Goal: Task Accomplishment & Management: Manage account settings

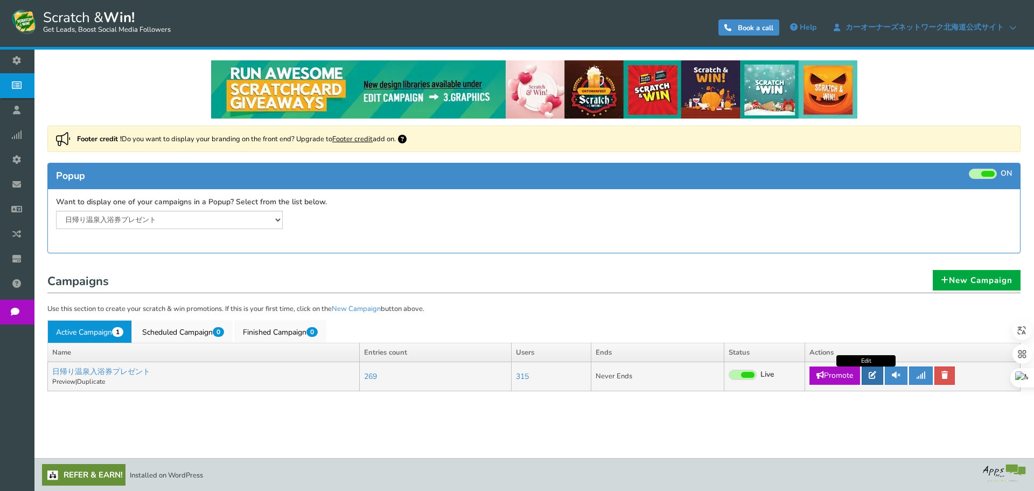
click at [870, 378] on icon at bounding box center [873, 375] width 8 height 8
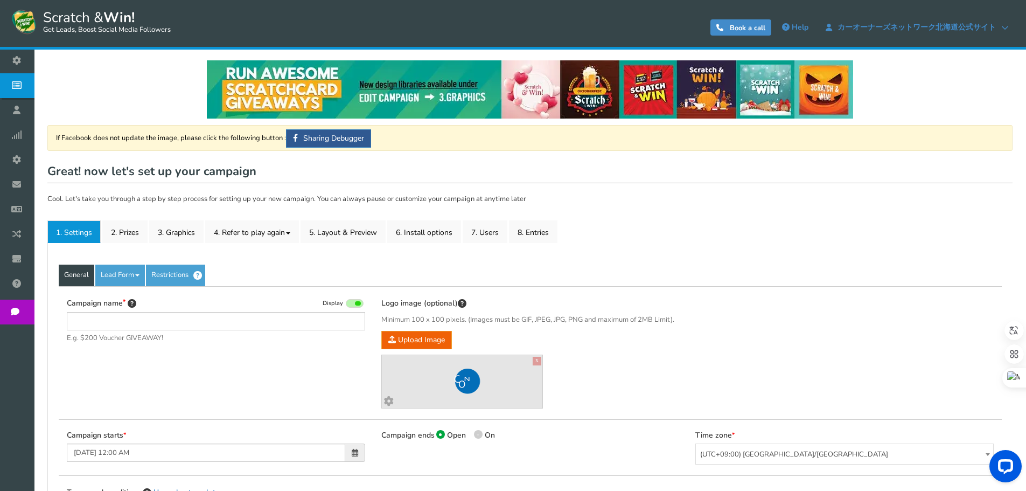
type input "日帰り温泉入浴券プレゼント"
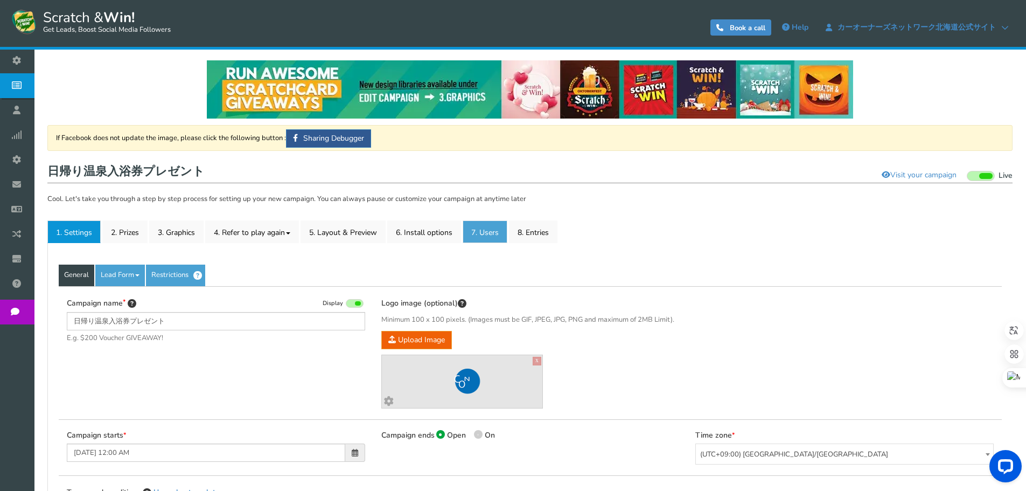
click at [501, 240] on body "Display on your website Scratch & Win! Get Leads, Boost Social Media Followers …" at bounding box center [513, 456] width 1026 height 913
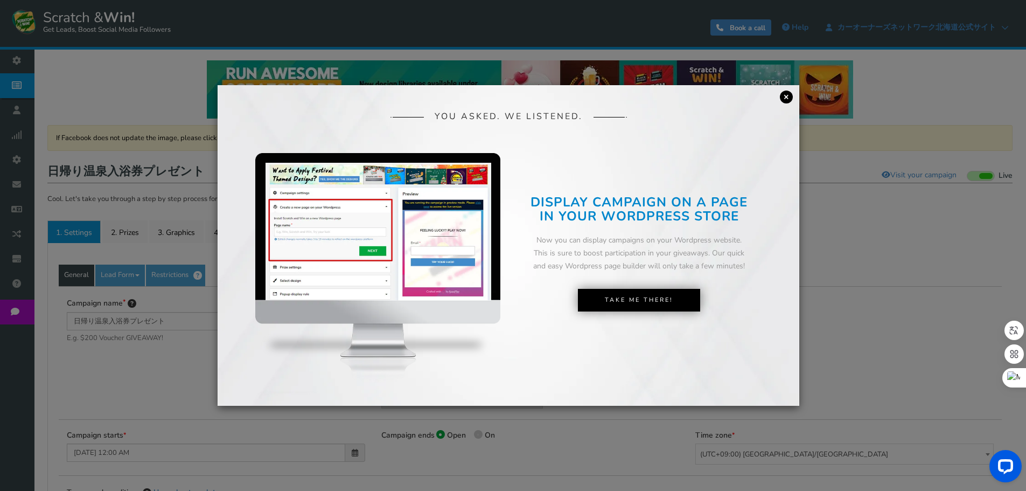
click at [792, 95] on link "×" at bounding box center [786, 96] width 13 height 13
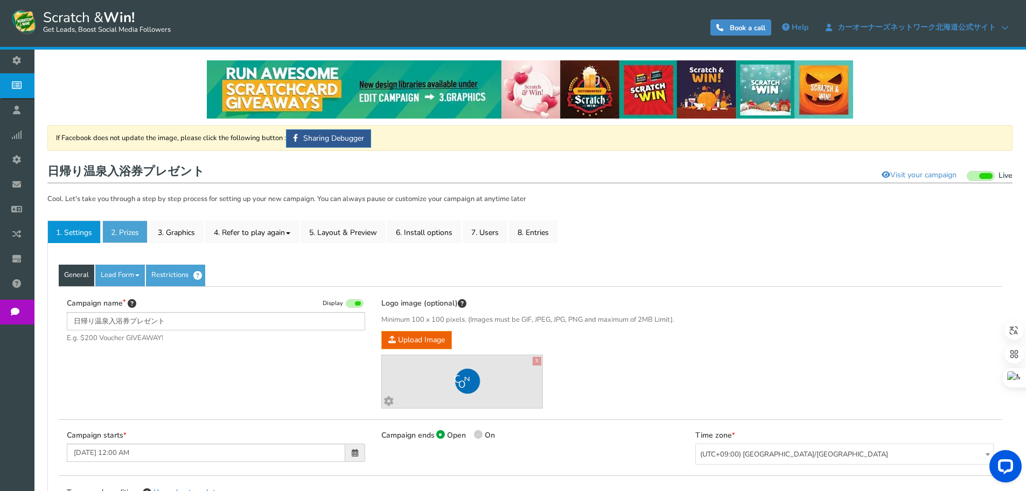
click at [118, 239] on link "2. Prizes" at bounding box center [124, 231] width 45 height 23
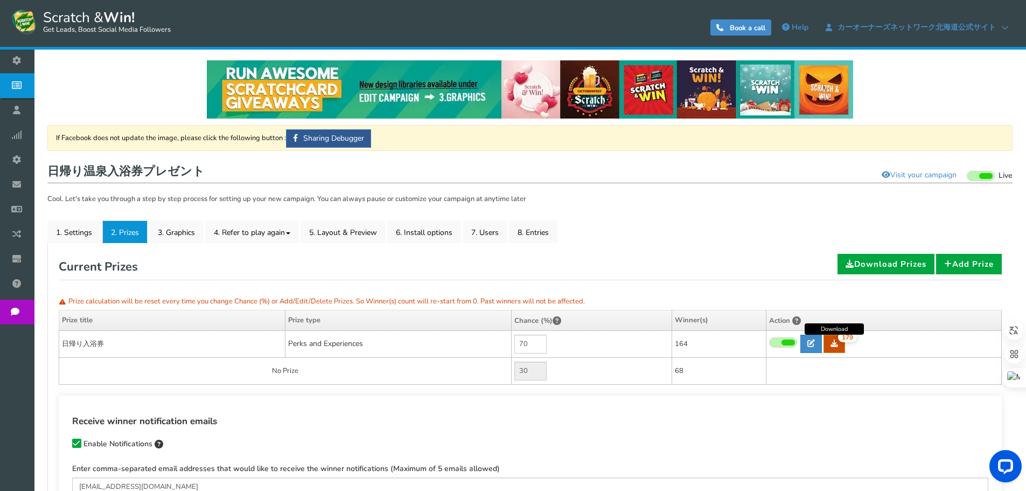
click at [838, 346] on icon at bounding box center [835, 343] width 8 height 8
click at [501, 229] on link "7. Users" at bounding box center [485, 231] width 45 height 23
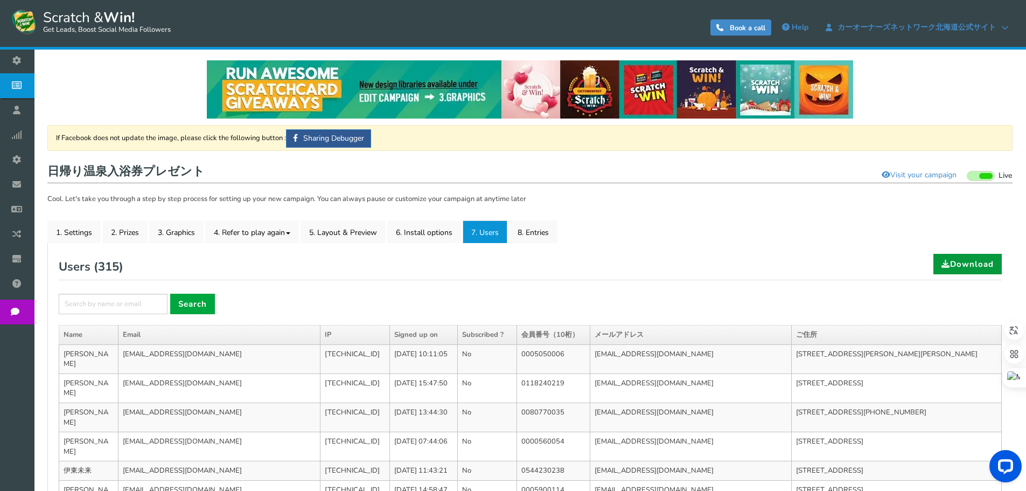
click at [977, 257] on link "Download" at bounding box center [968, 264] width 68 height 20
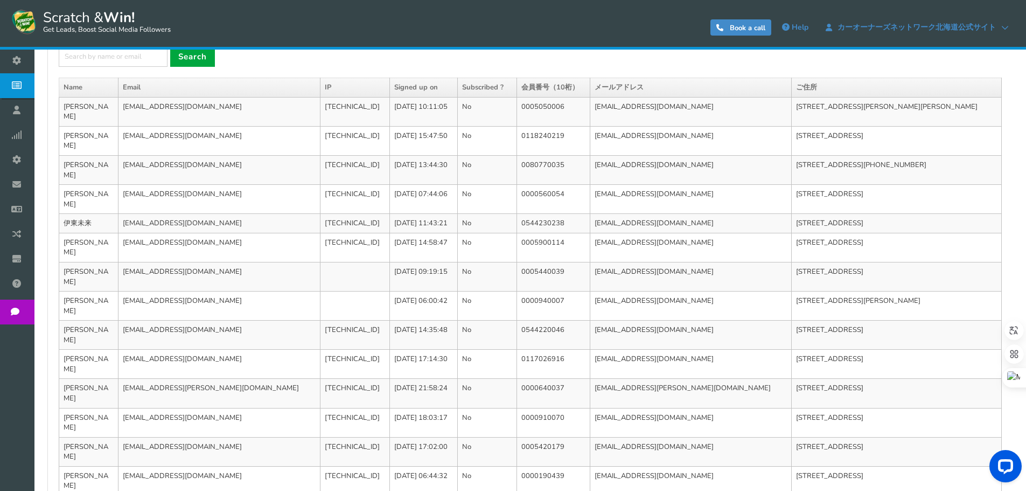
scroll to position [361, 0]
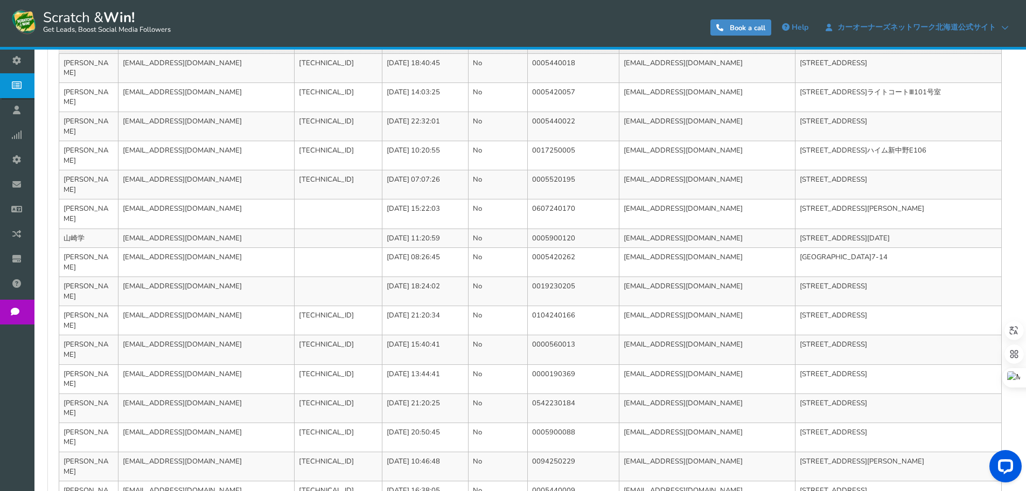
scroll to position [351, 0]
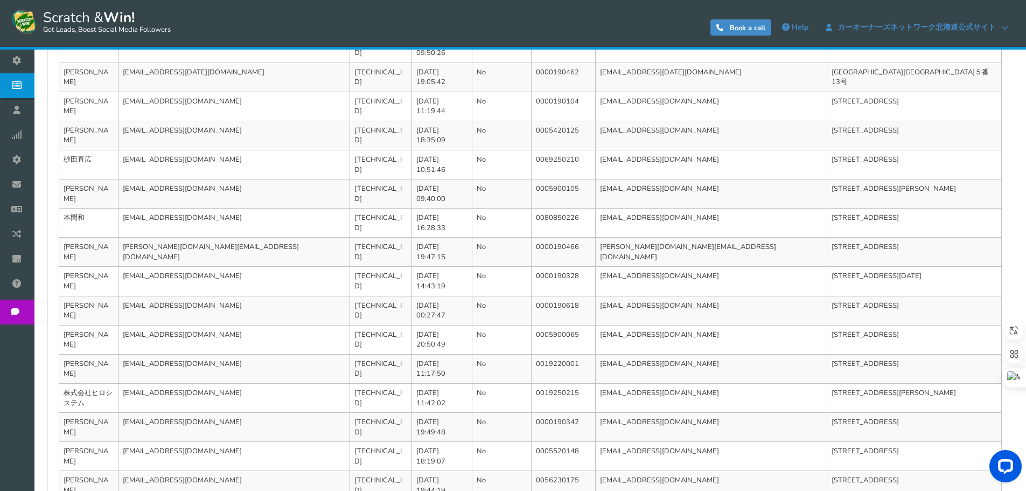
scroll to position [361, 0]
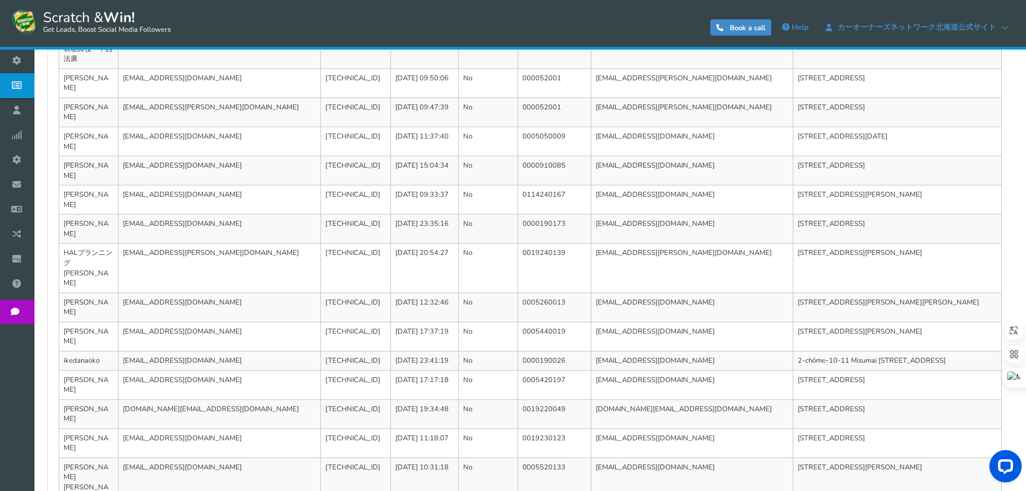
scroll to position [381, 0]
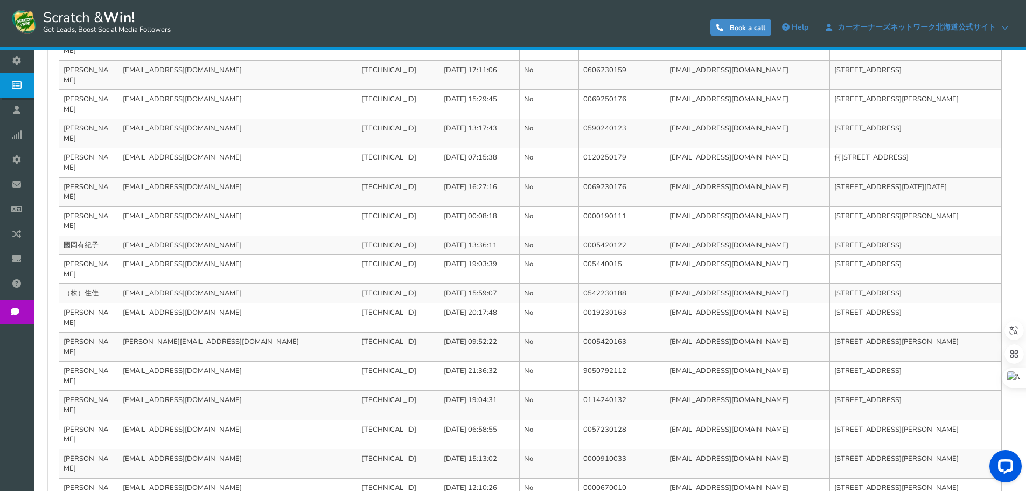
scroll to position [351, 0]
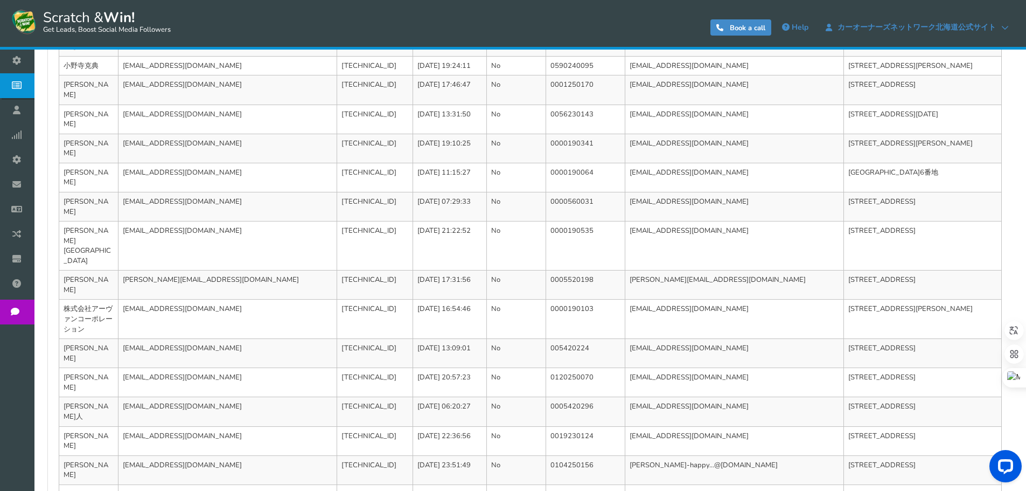
scroll to position [371, 0]
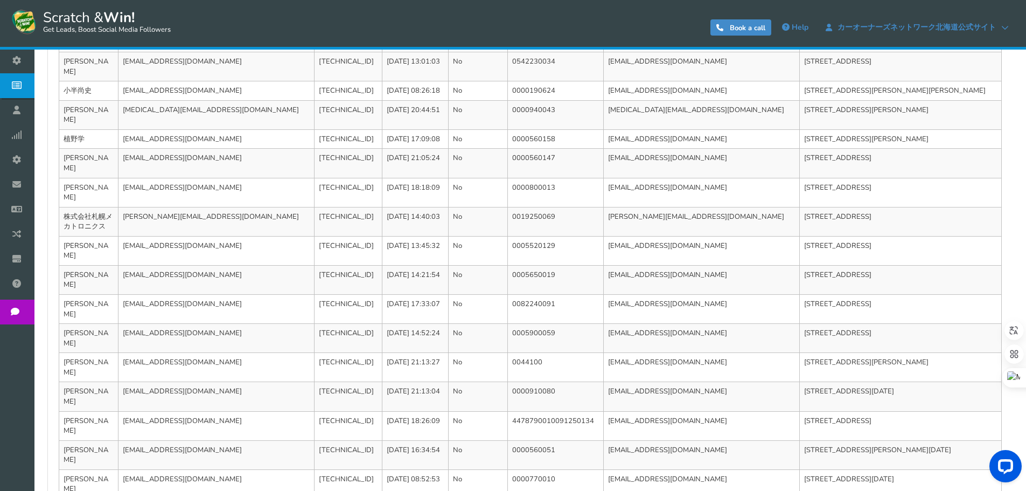
scroll to position [361, 0]
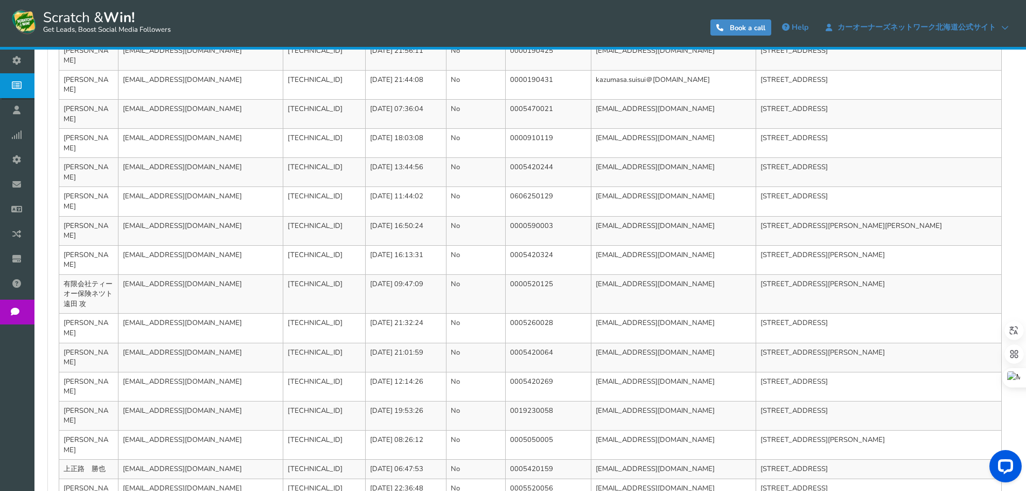
scroll to position [371, 0]
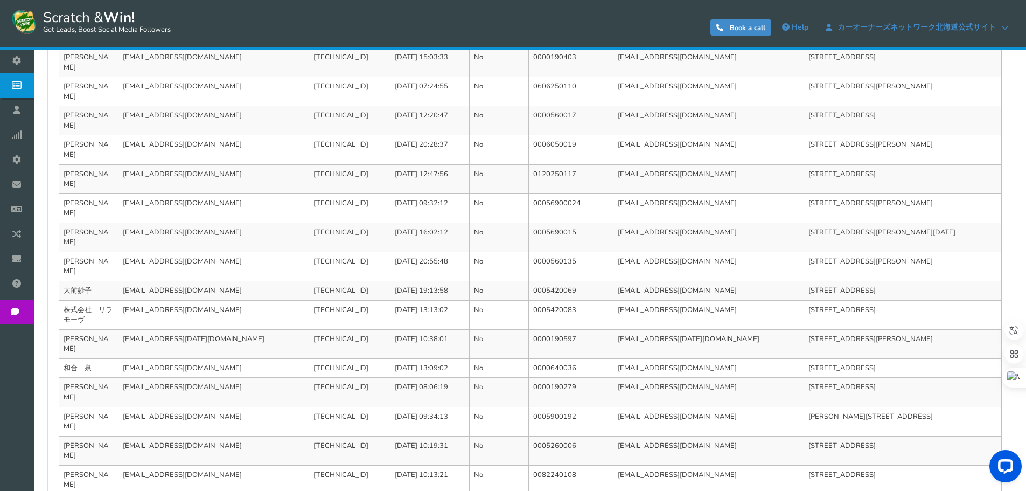
scroll to position [361, 0]
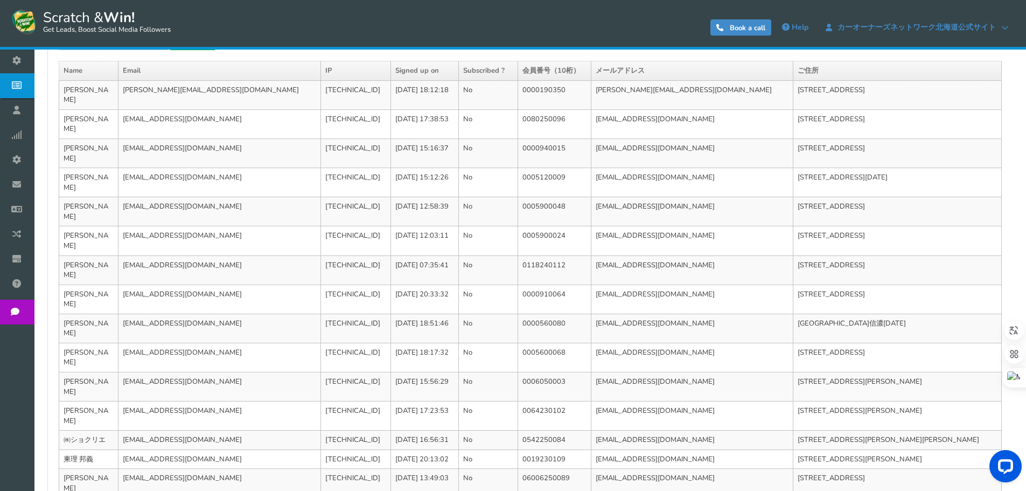
scroll to position [351, 0]
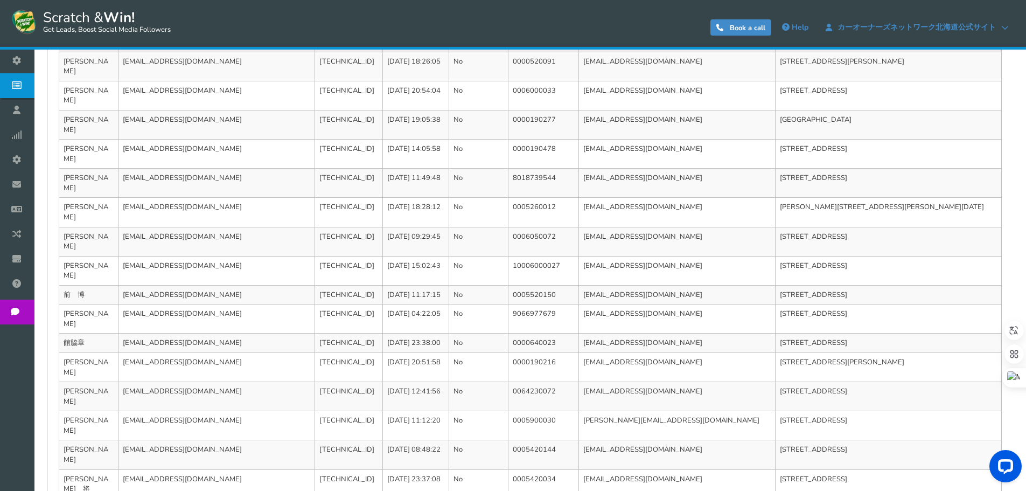
scroll to position [361, 0]
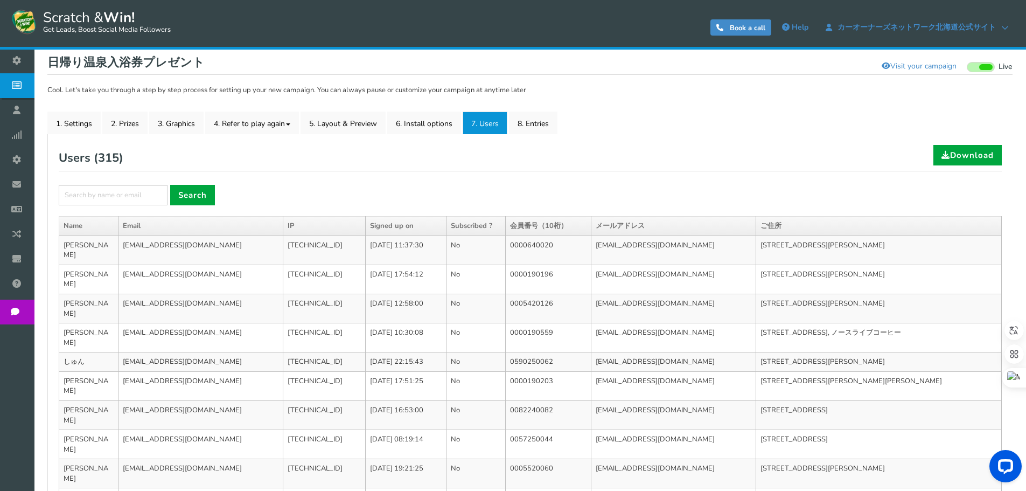
scroll to position [323, 0]
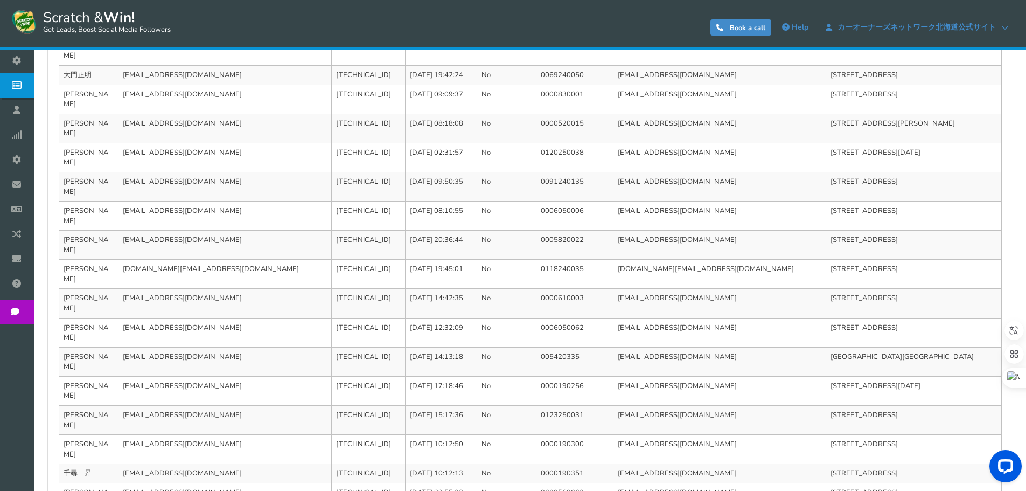
scroll to position [351, 0]
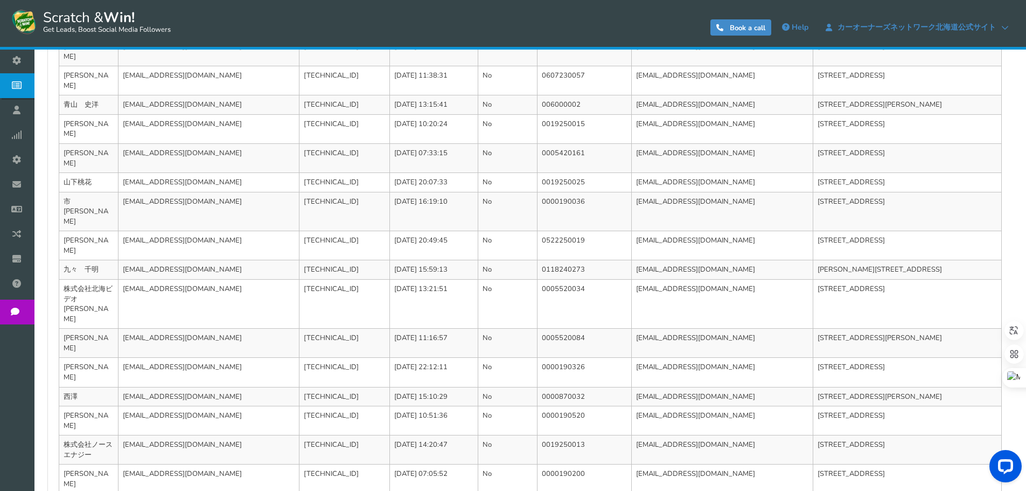
scroll to position [381, 0]
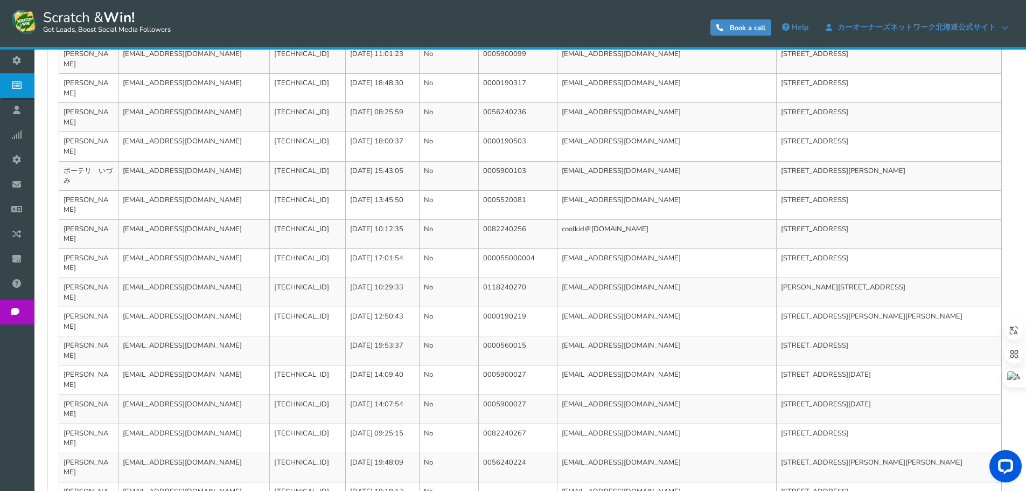
scroll to position [361, 0]
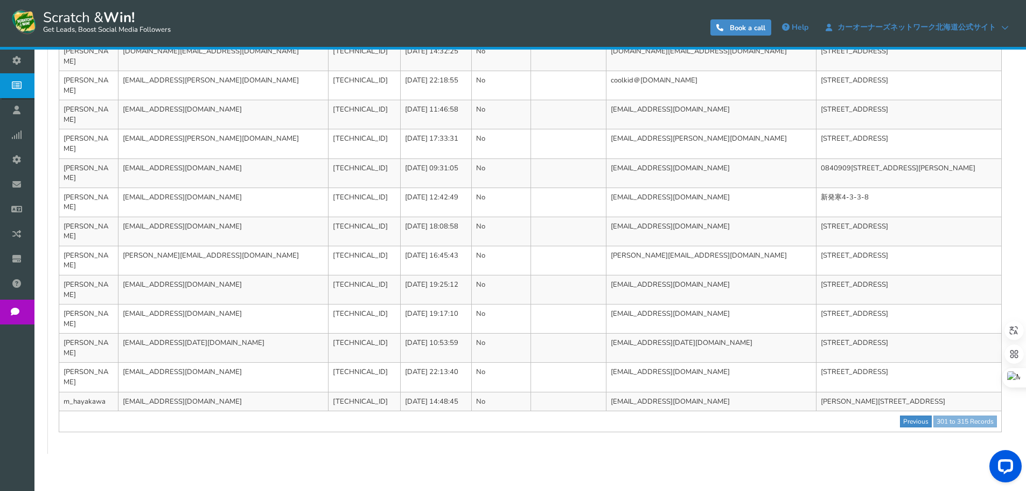
scroll to position [255, 0]
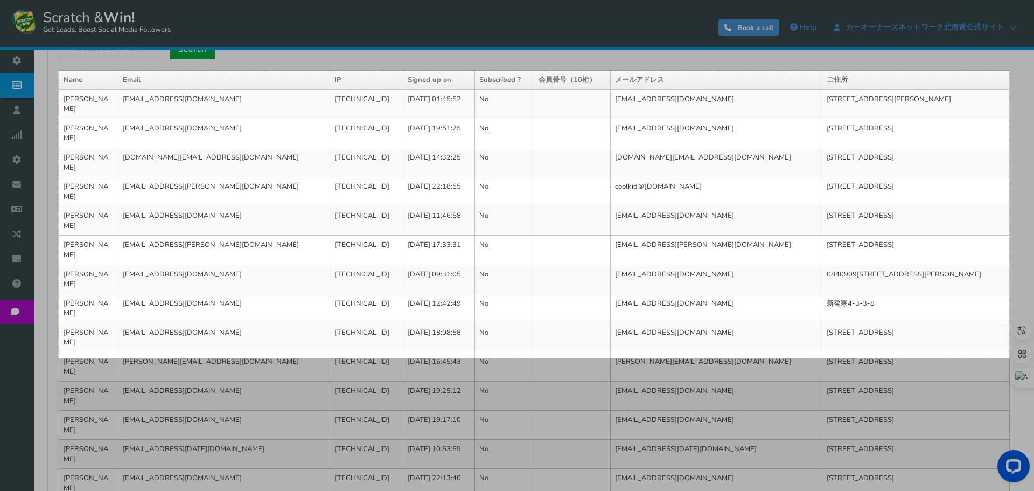
drag, startPoint x: 59, startPoint y: 71, endPoint x: 1010, endPoint y: 358, distance: 993.5
click at [1010, 358] on div "[DATE] X 532" at bounding box center [517, 118] width 1034 height 746
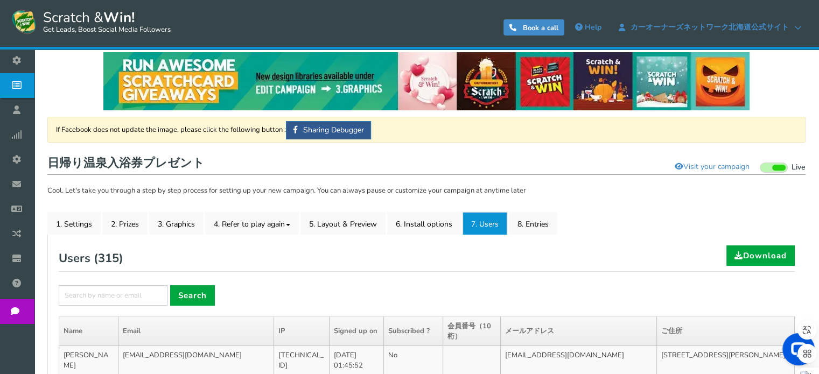
scroll to position [0, 0]
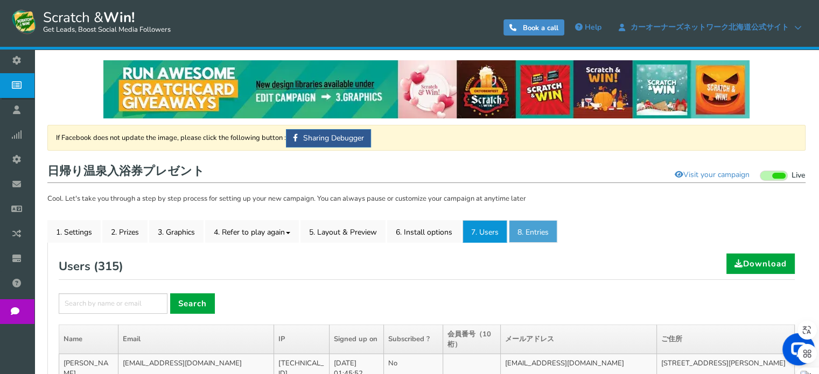
click at [532, 232] on link "8. Entries" at bounding box center [533, 231] width 48 height 23
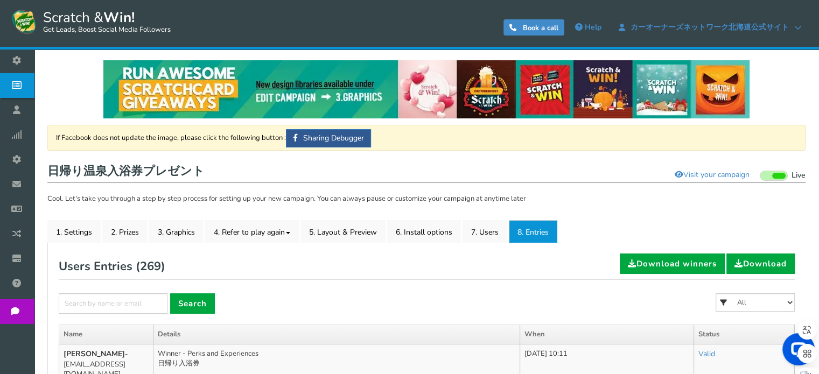
click at [271, 297] on form "× Search All 日帰り入浴券" at bounding box center [427, 309] width 736 height 31
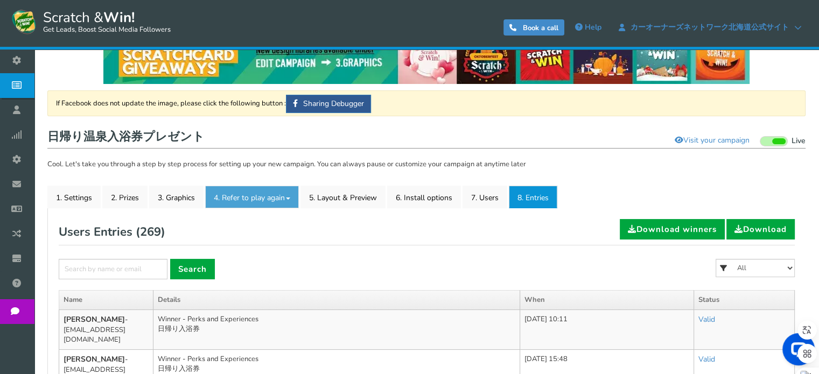
scroll to position [162, 0]
